Goal: Navigation & Orientation: Find specific page/section

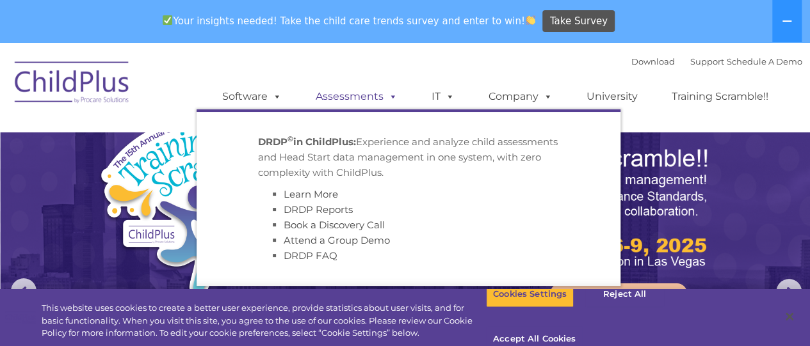
select select "MEDIUM"
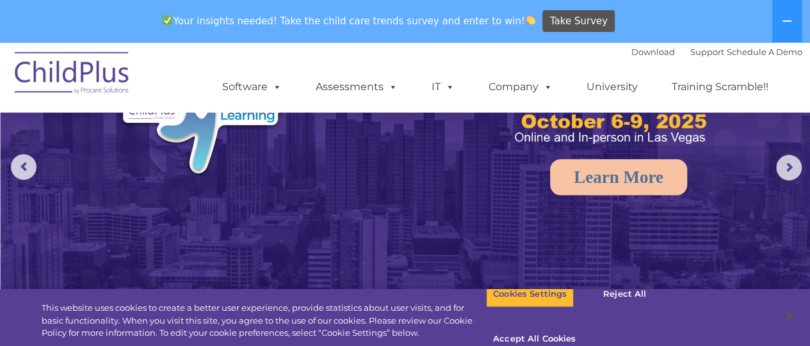
scroll to position [168, 0]
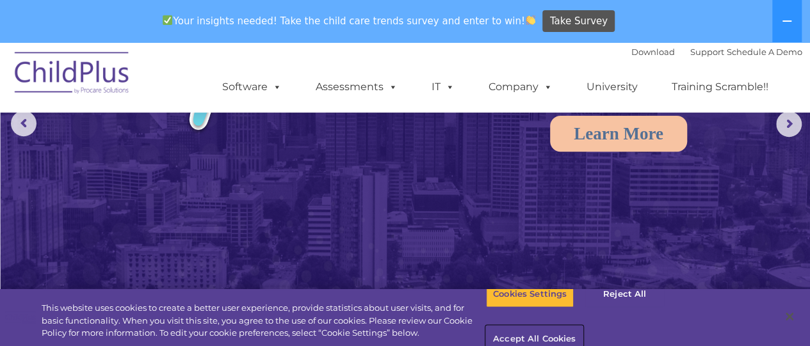
click at [583, 327] on button "Accept All Cookies" at bounding box center [534, 340] width 97 height 27
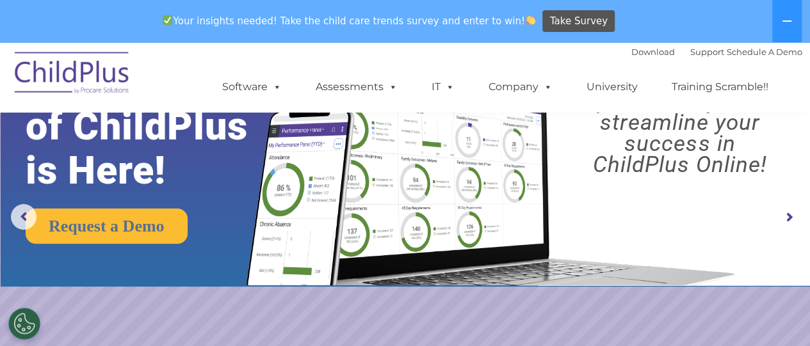
scroll to position [0, 0]
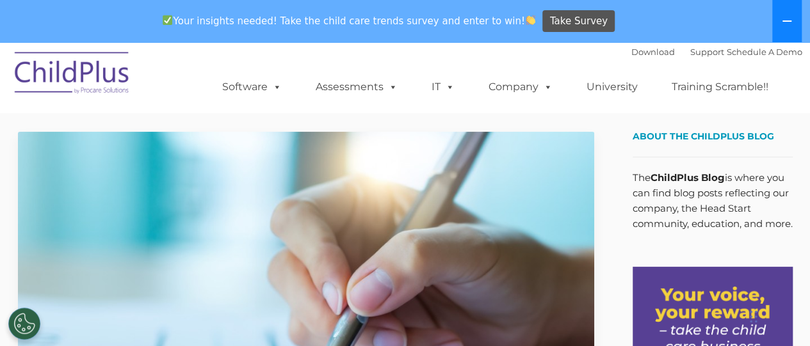
click at [790, 15] on button at bounding box center [786, 21] width 29 height 42
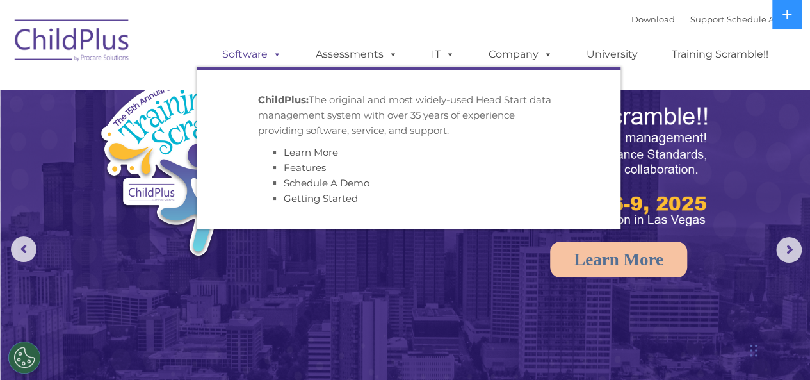
select select "MEDIUM"
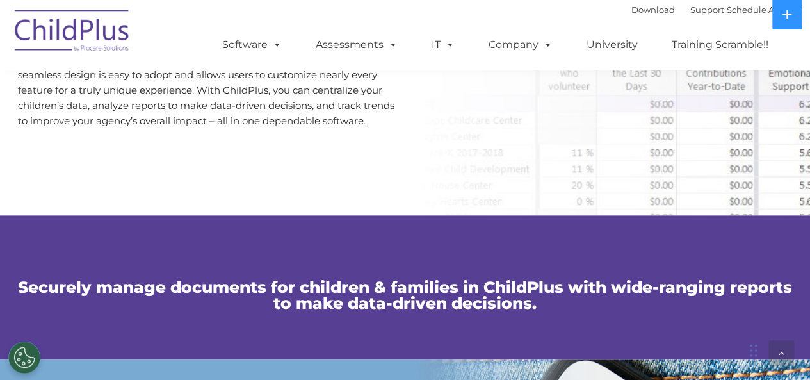
scroll to position [752, 0]
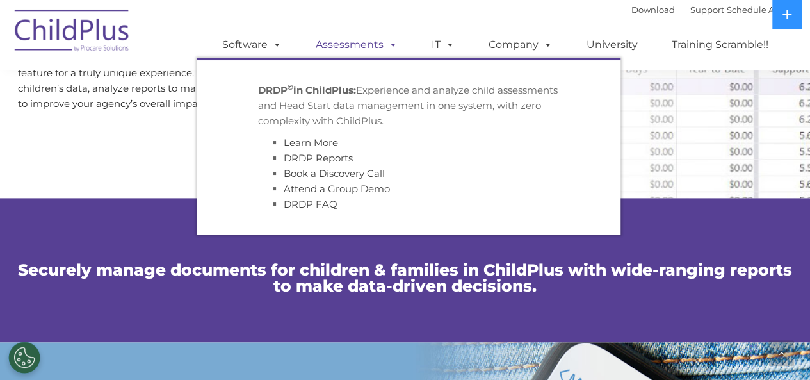
click at [378, 47] on link "Assessments" at bounding box center [357, 45] width 108 height 26
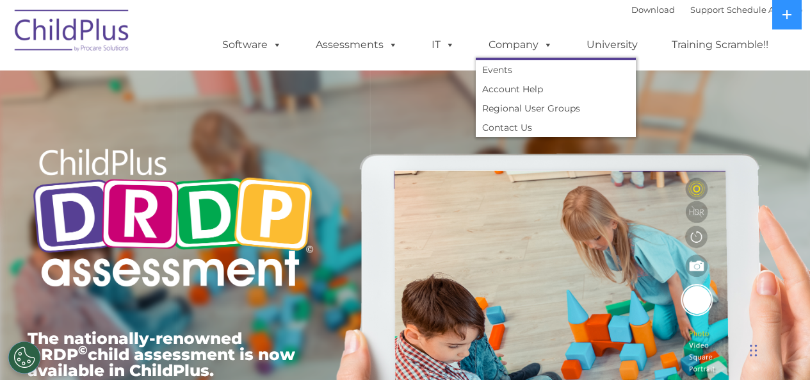
click at [528, 51] on link "Company" at bounding box center [521, 45] width 90 height 26
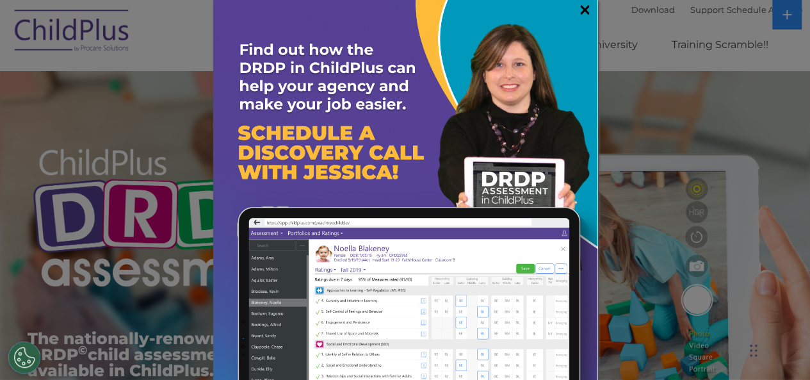
click at [578, 10] on link "×" at bounding box center [585, 9] width 15 height 13
